Goal: Task Accomplishment & Management: Use online tool/utility

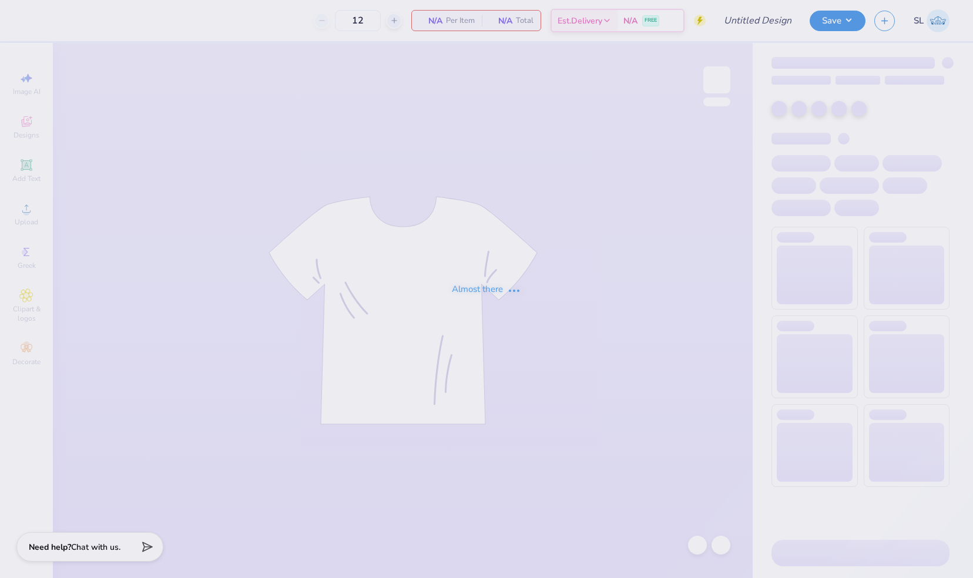
type input "Fall '25 2"
type input "30"
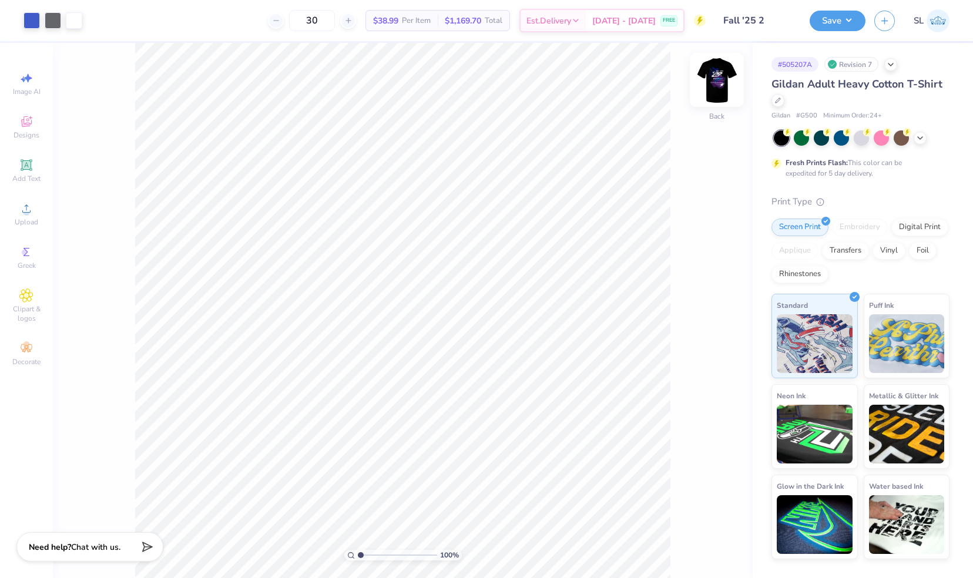
click at [718, 79] on img at bounding box center [717, 79] width 47 height 47
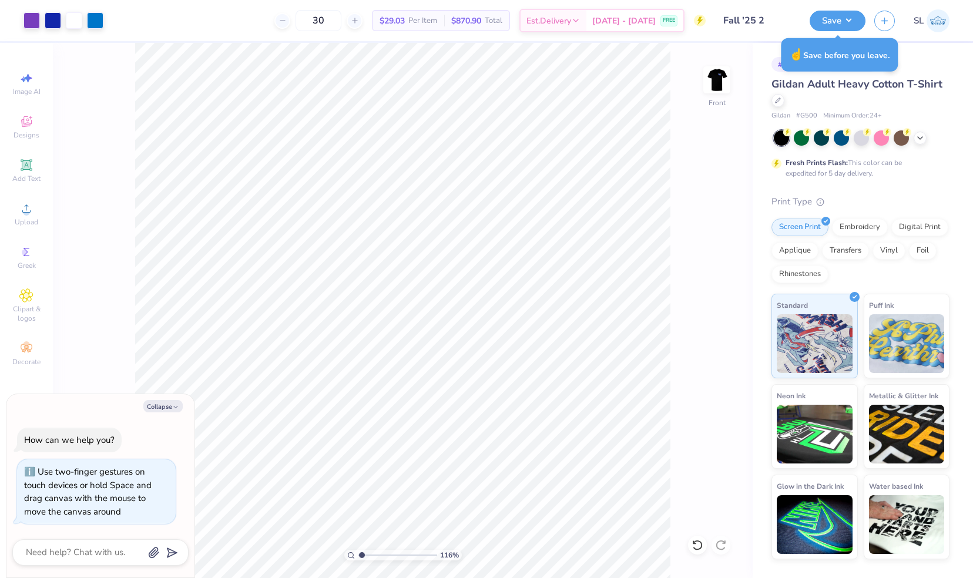
type input "1.15919429717392"
type textarea "x"
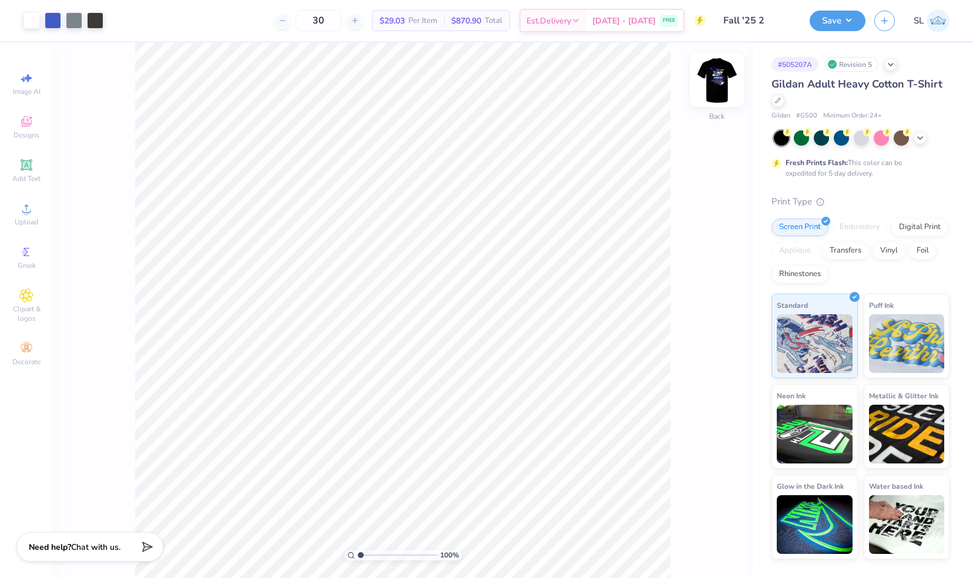
click at [724, 89] on img at bounding box center [717, 79] width 47 height 47
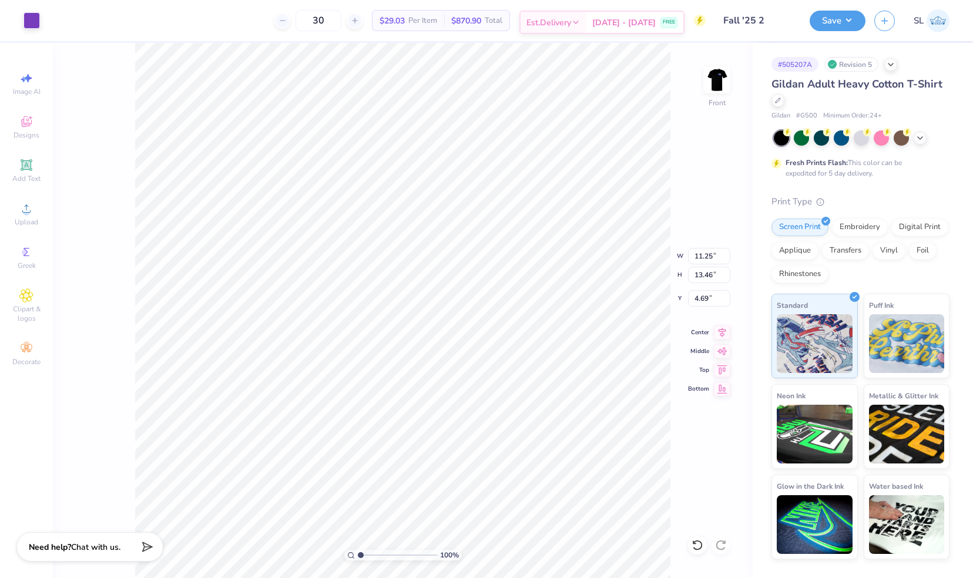
type input "7.28"
type input "3.01"
type input "13.92"
type input "2.78"
type input "0.26"
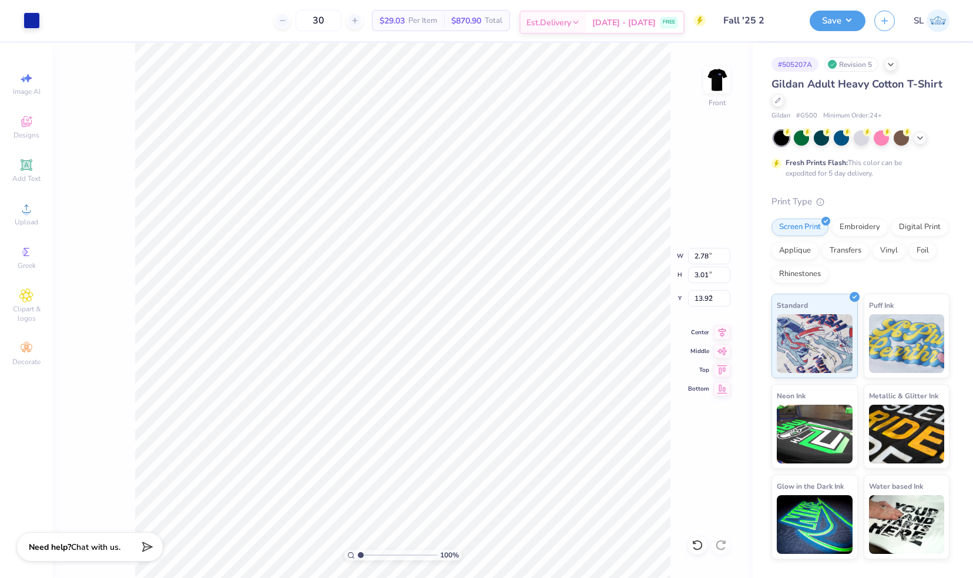
type input "9.06"
type input "2.27"
type input "2.03"
type input "8.23"
type input "9.65"
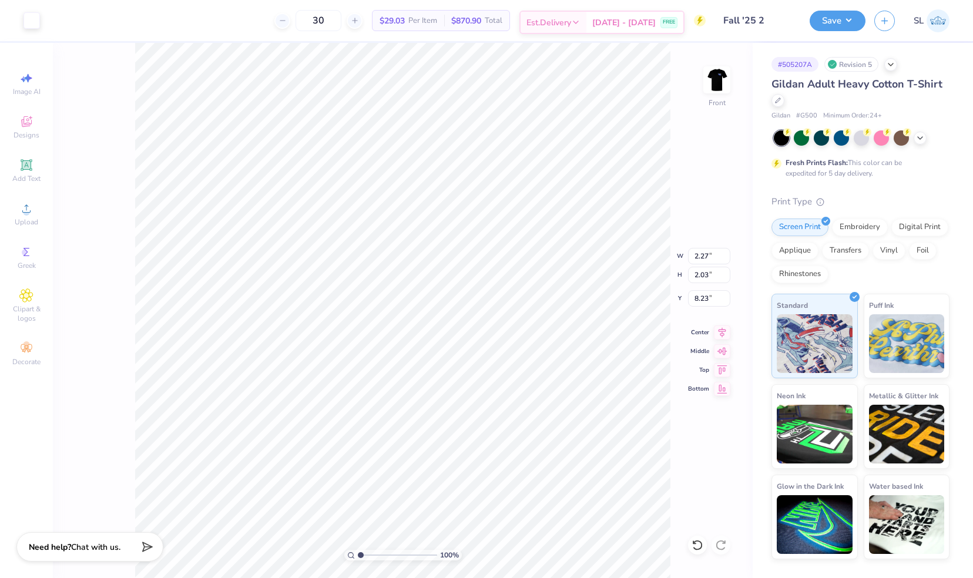
type input "7.36"
type input "6.90"
